Goal: Transaction & Acquisition: Purchase product/service

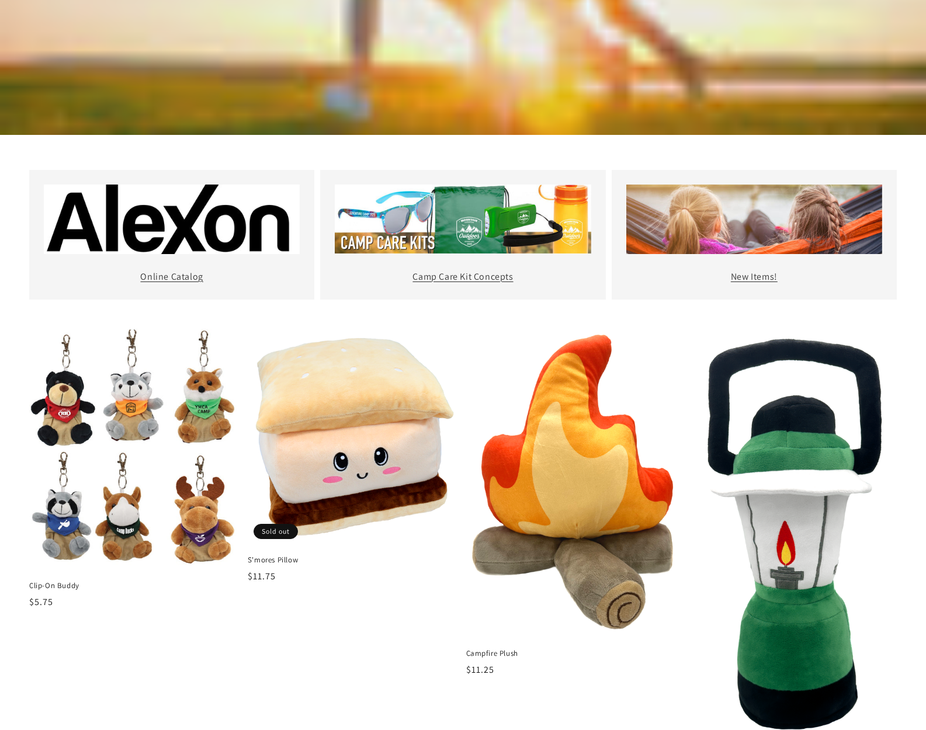
scroll to position [554, 0]
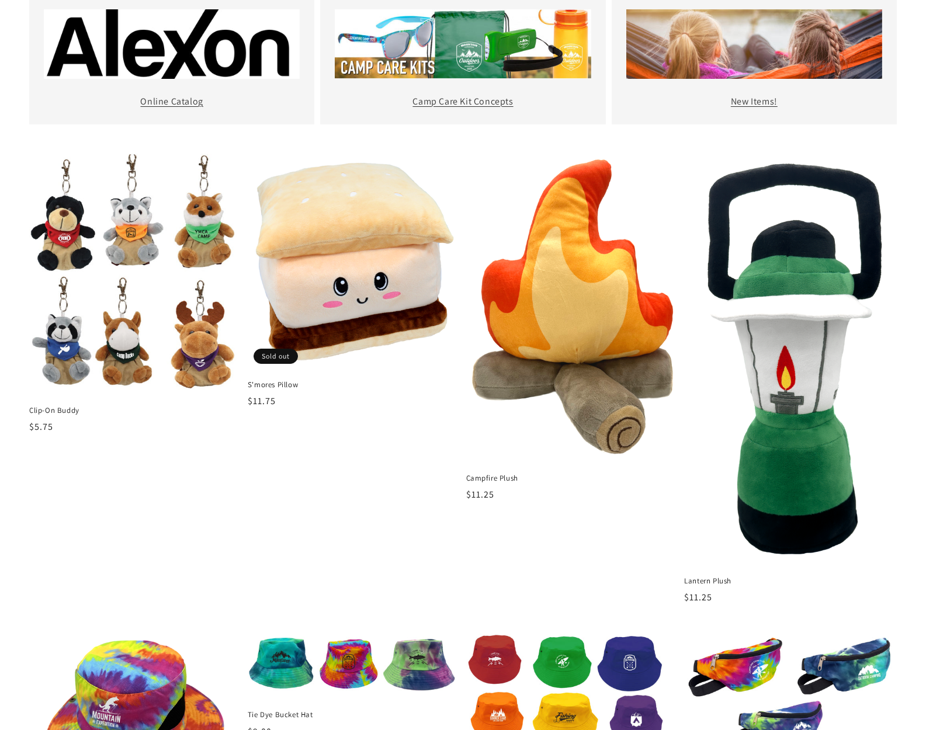
drag, startPoint x: 391, startPoint y: 256, endPoint x: 388, endPoint y: 8, distance: 248.3
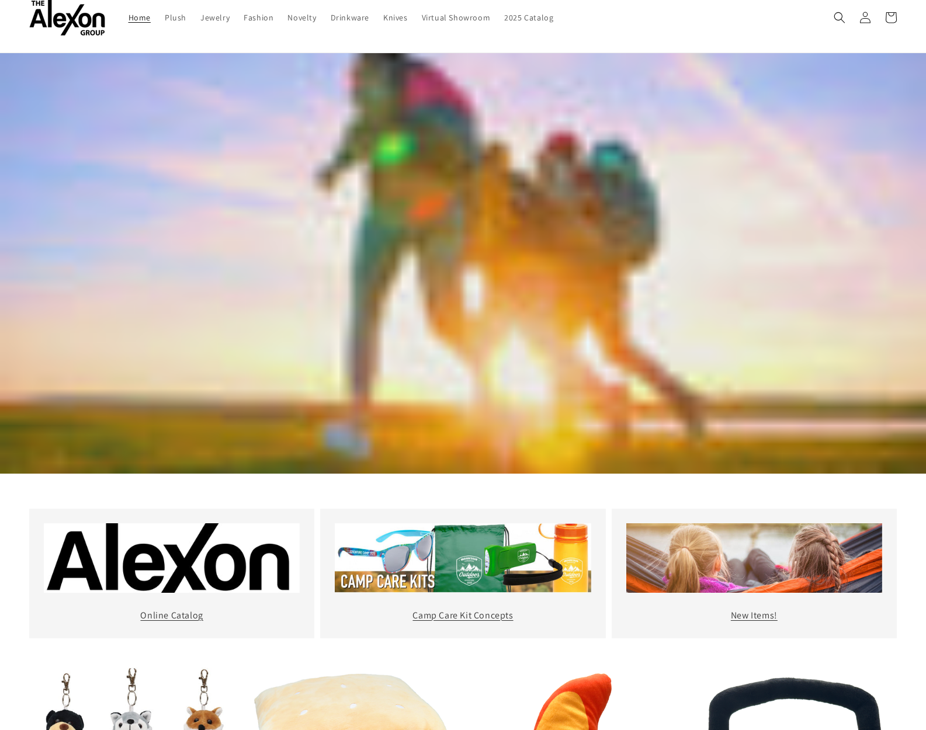
scroll to position [0, 0]
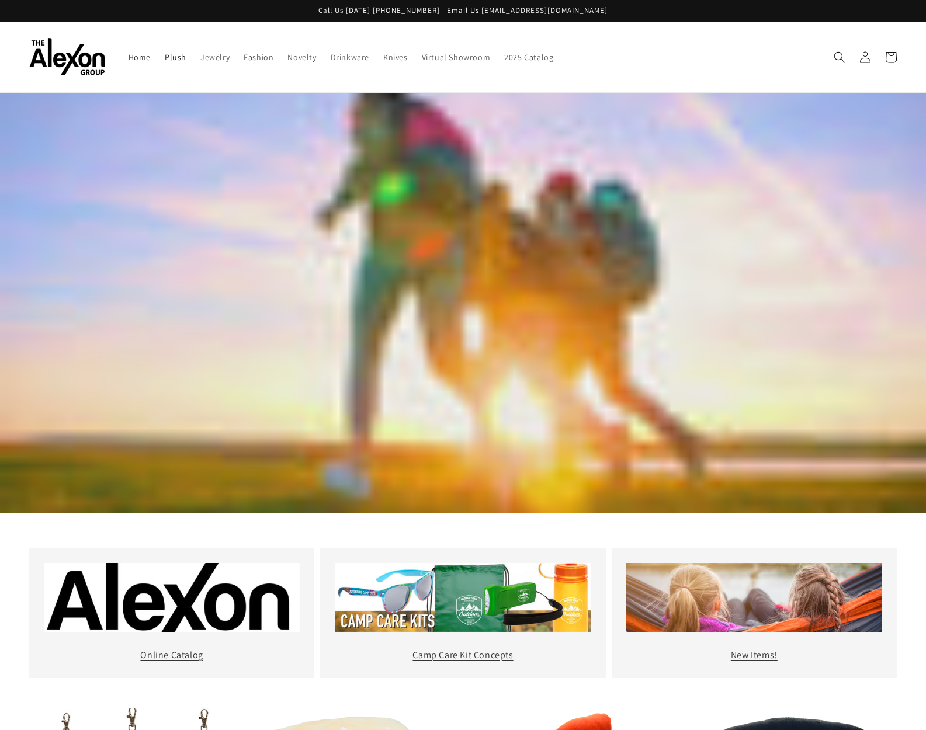
click at [182, 53] on span "Plush" at bounding box center [176, 57] width 22 height 11
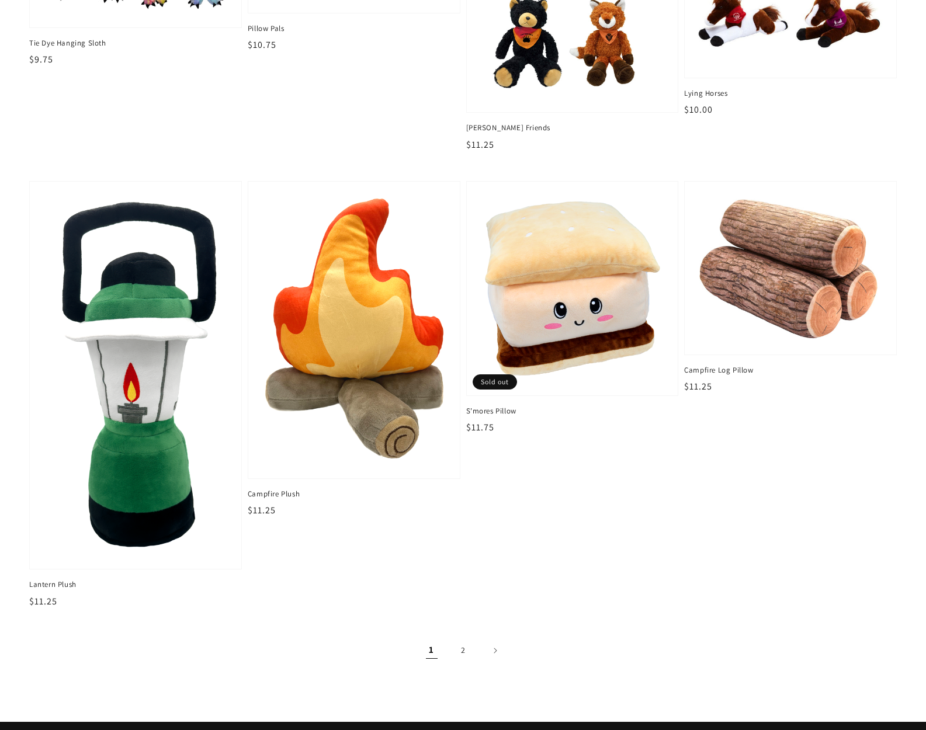
scroll to position [1601, 0]
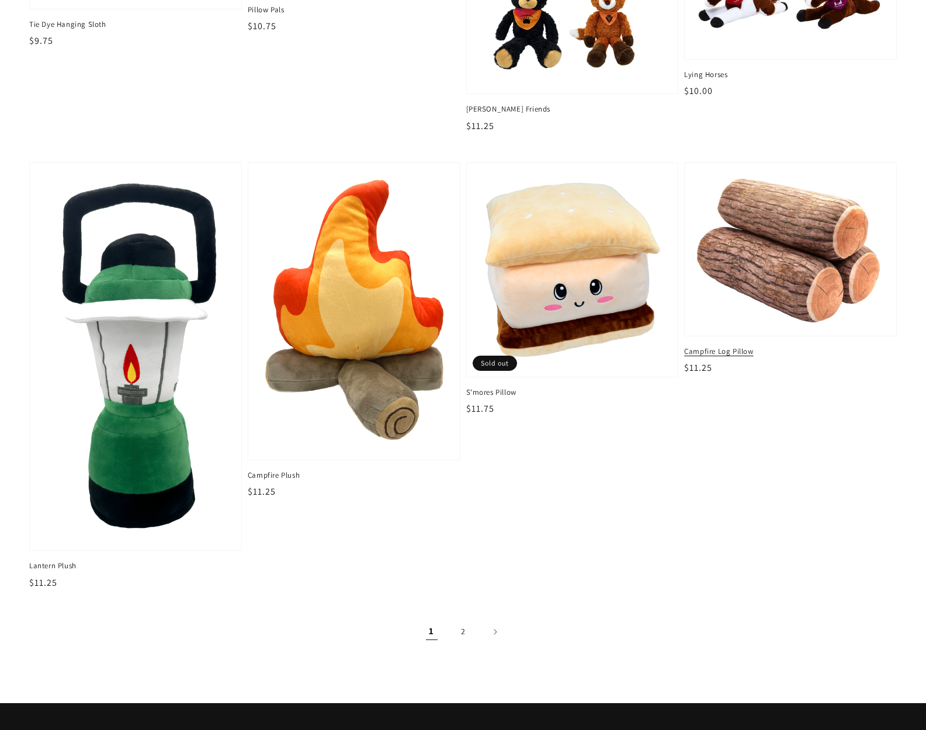
click at [788, 249] on img at bounding box center [789, 249] width 193 height 154
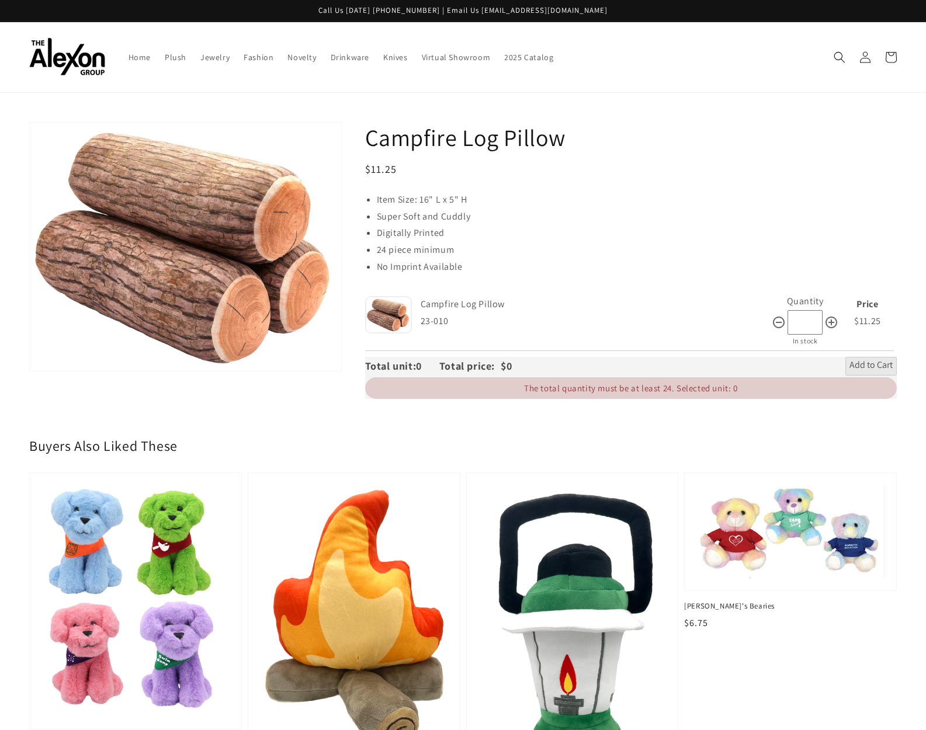
drag, startPoint x: 289, startPoint y: 245, endPoint x: 938, endPoint y: 320, distance: 653.3
click at [925, 320] on html "Skip to content Call Us Today 877-827-5363 | Email Us info@alexongroup.com Home…" at bounding box center [463, 365] width 926 height 730
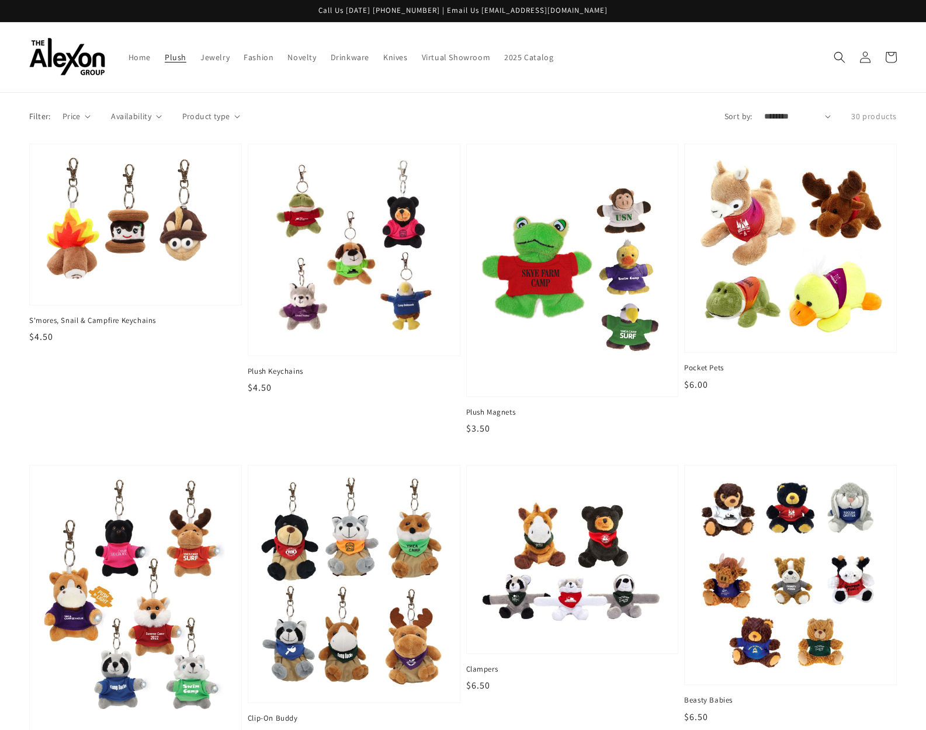
scroll to position [1601, 0]
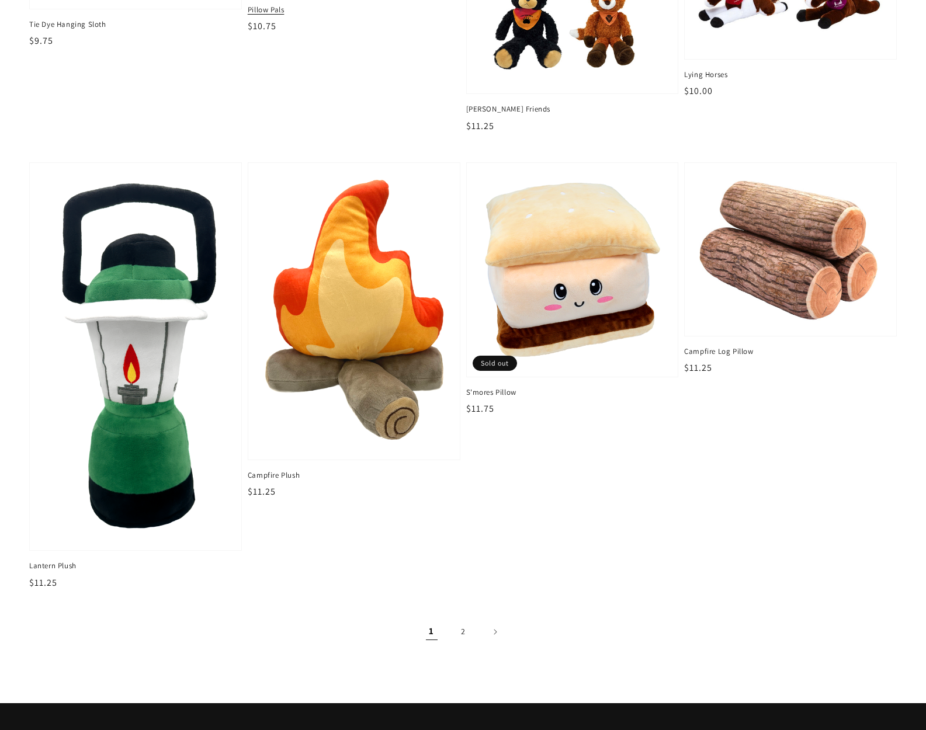
drag, startPoint x: 773, startPoint y: 296, endPoint x: 314, endPoint y: 3, distance: 544.5
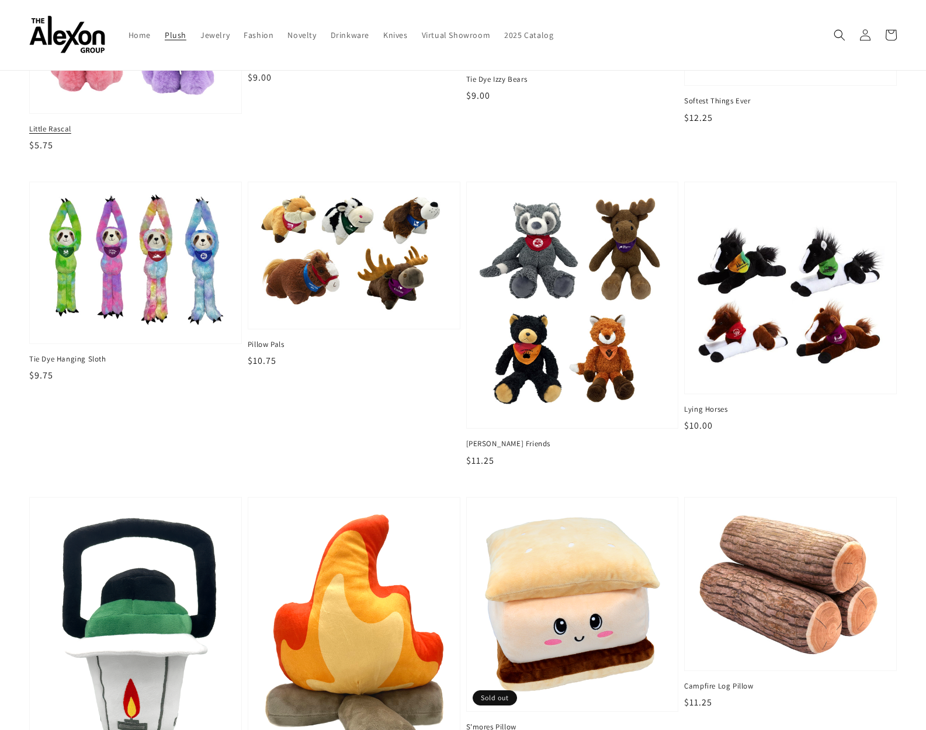
scroll to position [1209, 0]
